Goal: Share content

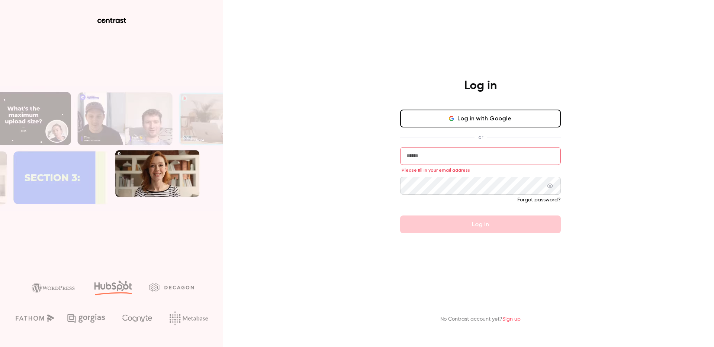
click at [501, 155] on input "email" at bounding box center [480, 156] width 161 height 18
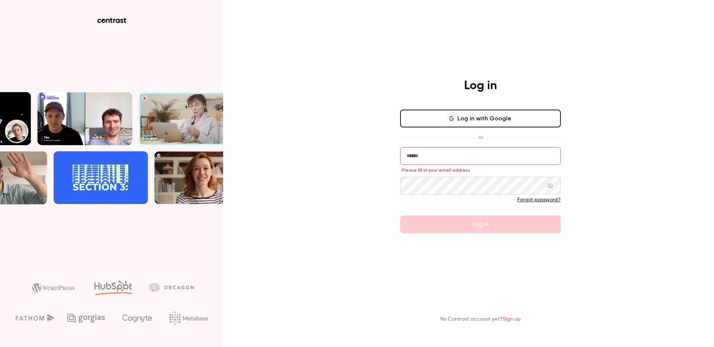
type input "**********"
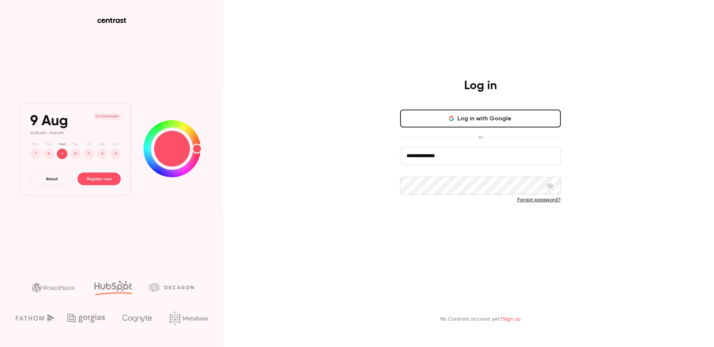
click at [478, 221] on button "Log in" at bounding box center [480, 225] width 161 height 18
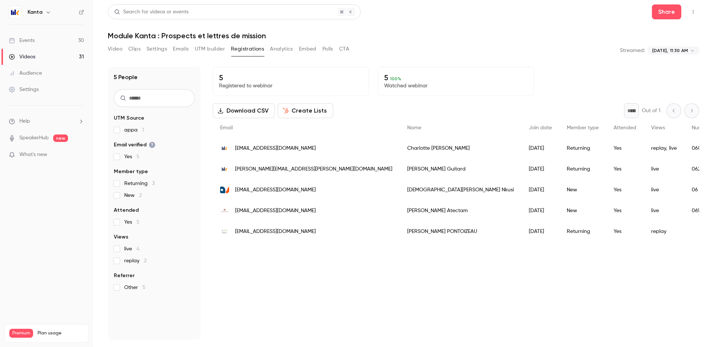
click at [49, 13] on icon "button" at bounding box center [48, 12] width 6 height 6
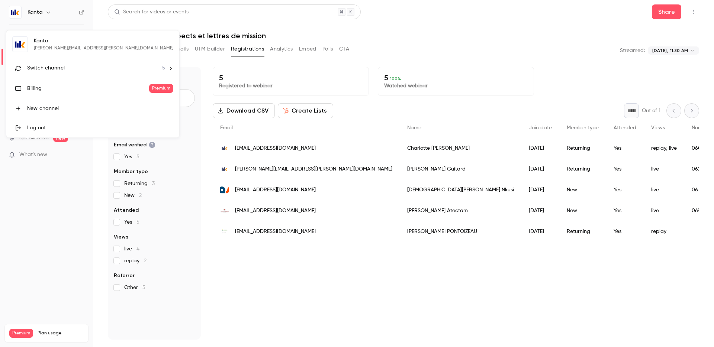
click at [67, 67] on div "Switch channel 5" at bounding box center [96, 68] width 138 height 8
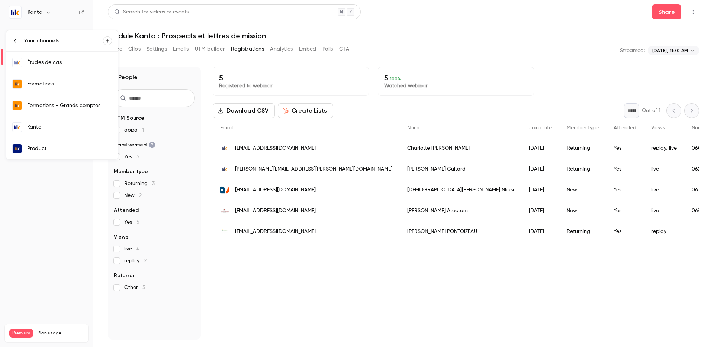
click at [66, 87] on div "Formations" at bounding box center [69, 83] width 85 height 7
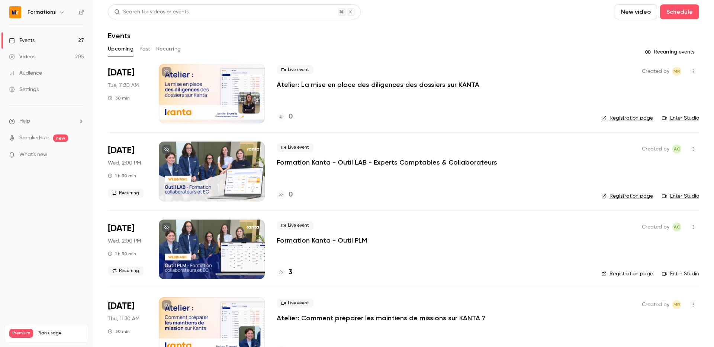
click at [693, 148] on icon "button" at bounding box center [693, 149] width 6 height 5
click at [654, 171] on div "Share" at bounding box center [665, 167] width 57 height 7
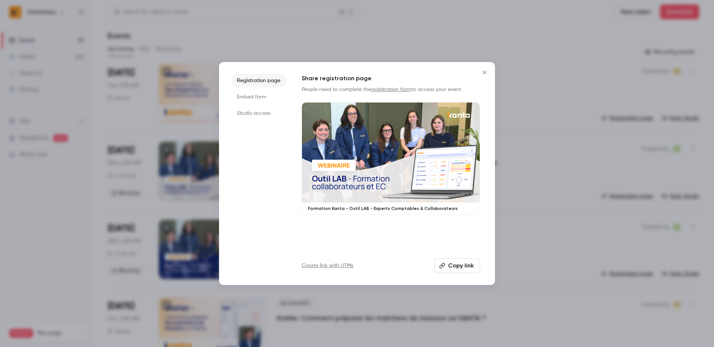
click at [455, 264] on button "Copy link" at bounding box center [458, 266] width 46 height 15
